Goal: Navigation & Orientation: Find specific page/section

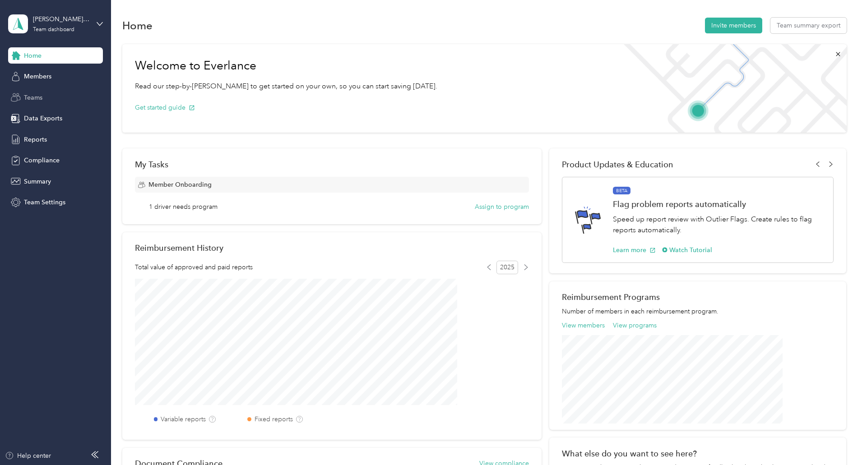
click at [44, 96] on div "Teams" at bounding box center [55, 97] width 95 height 16
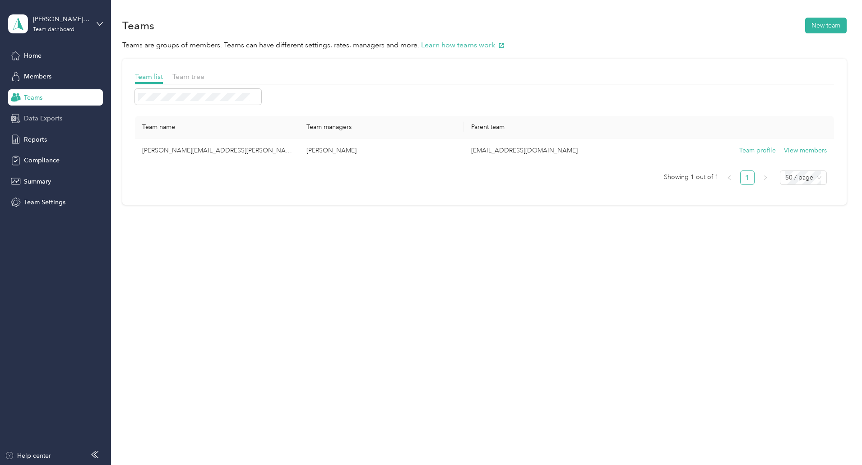
click at [43, 120] on span "Data Exports" at bounding box center [43, 118] width 38 height 9
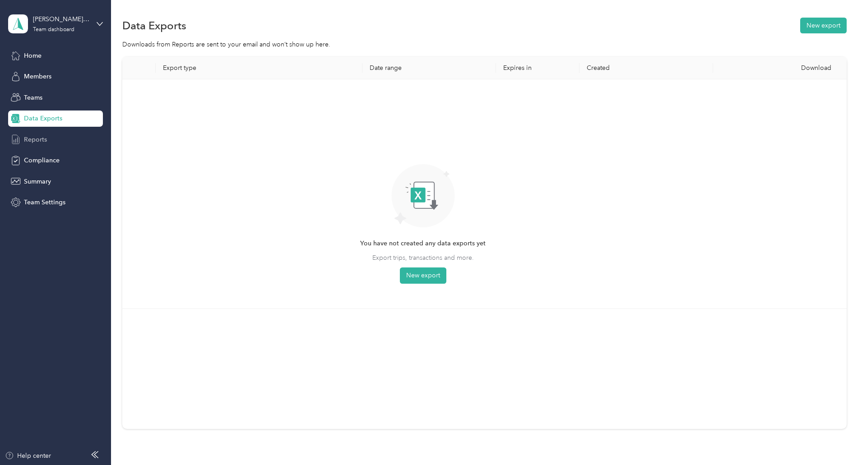
click at [42, 140] on span "Reports" at bounding box center [35, 139] width 23 height 9
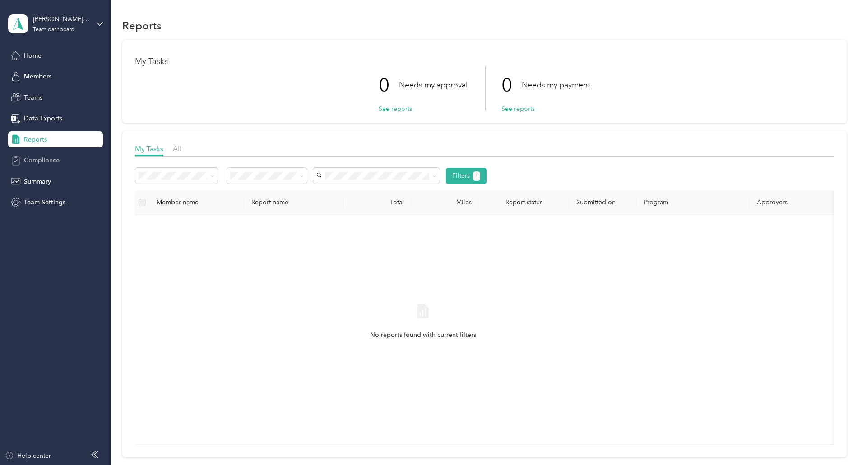
click at [46, 160] on span "Compliance" at bounding box center [42, 160] width 36 height 9
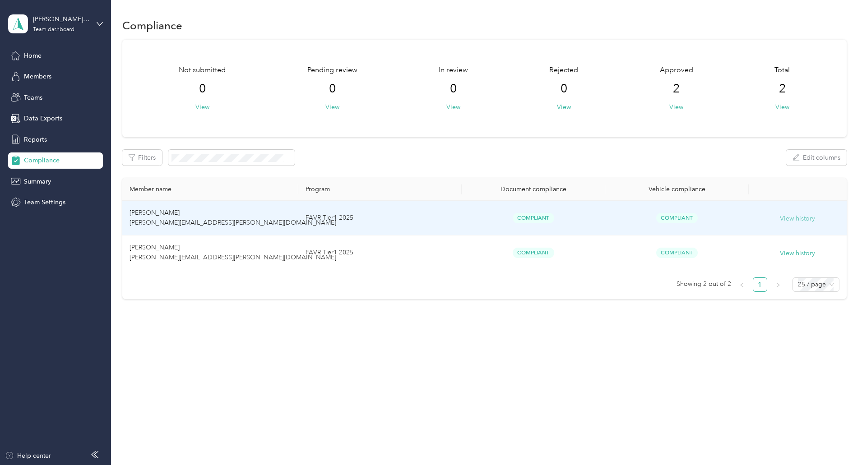
click at [780, 221] on button "View history" at bounding box center [797, 219] width 35 height 10
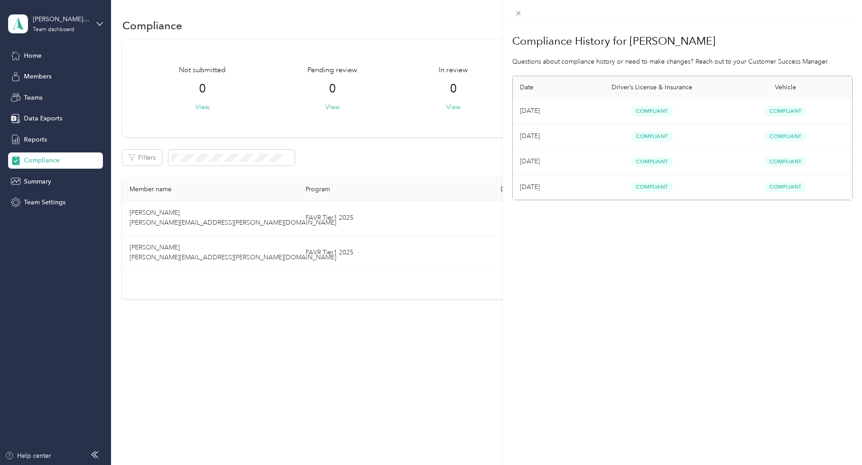
click at [76, 258] on div "Compliance History for [PERSON_NAME] Questions about compliance history or need…" at bounding box center [431, 232] width 862 height 465
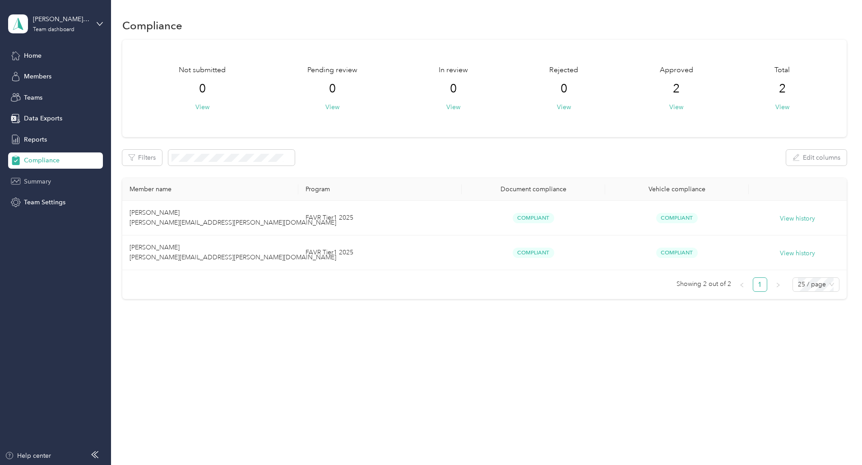
click at [42, 179] on span "Summary" at bounding box center [37, 181] width 27 height 9
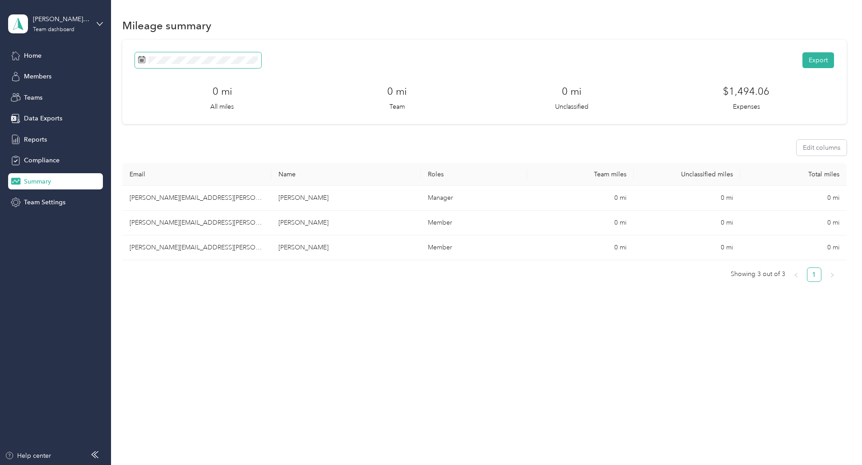
click at [261, 64] on span at bounding box center [198, 60] width 126 height 16
click at [210, 112] on icon at bounding box center [211, 111] width 9 height 9
click at [265, 143] on div "1" at bounding box center [266, 143] width 12 height 11
click at [324, 136] on button "Last month" at bounding box center [322, 136] width 55 height 16
